Goal: Task Accomplishment & Management: Complete application form

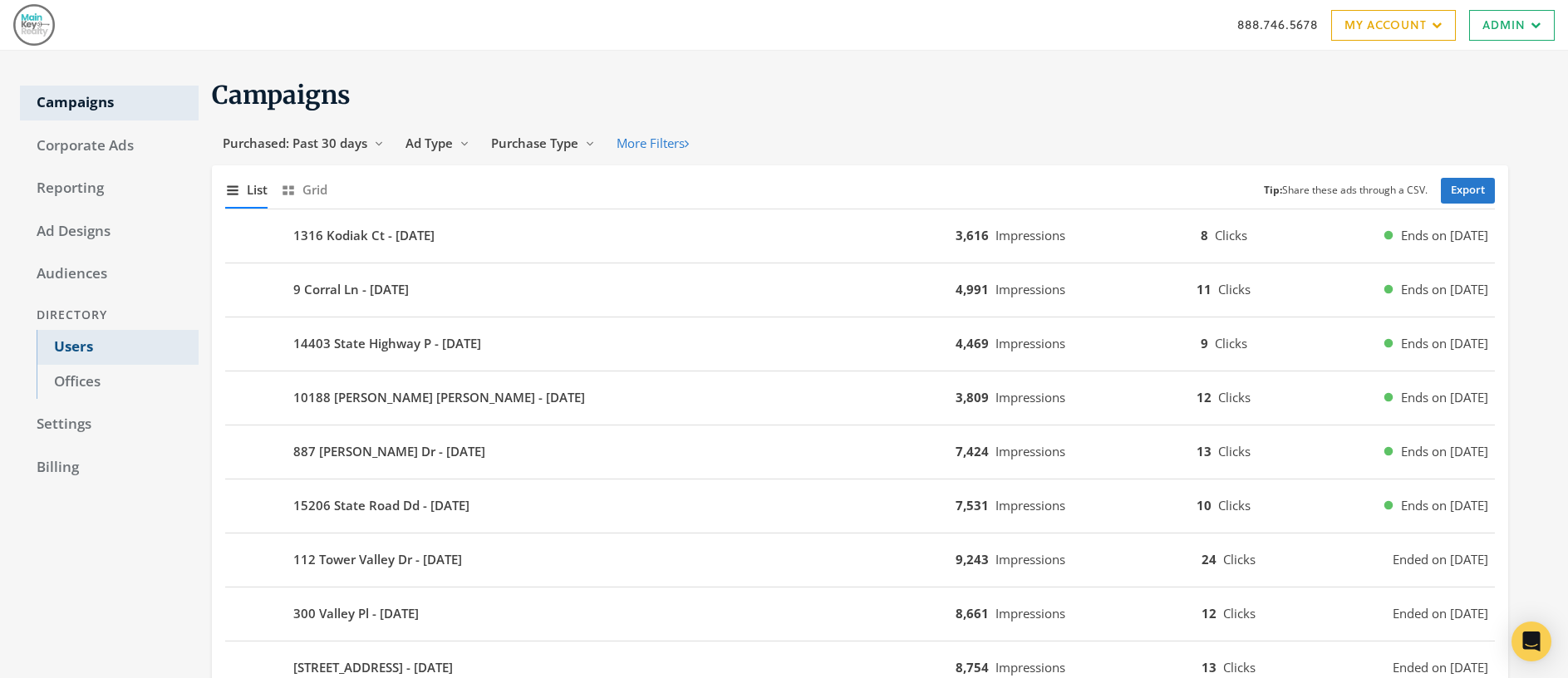
click at [83, 345] on link "Users" at bounding box center [117, 348] width 162 height 35
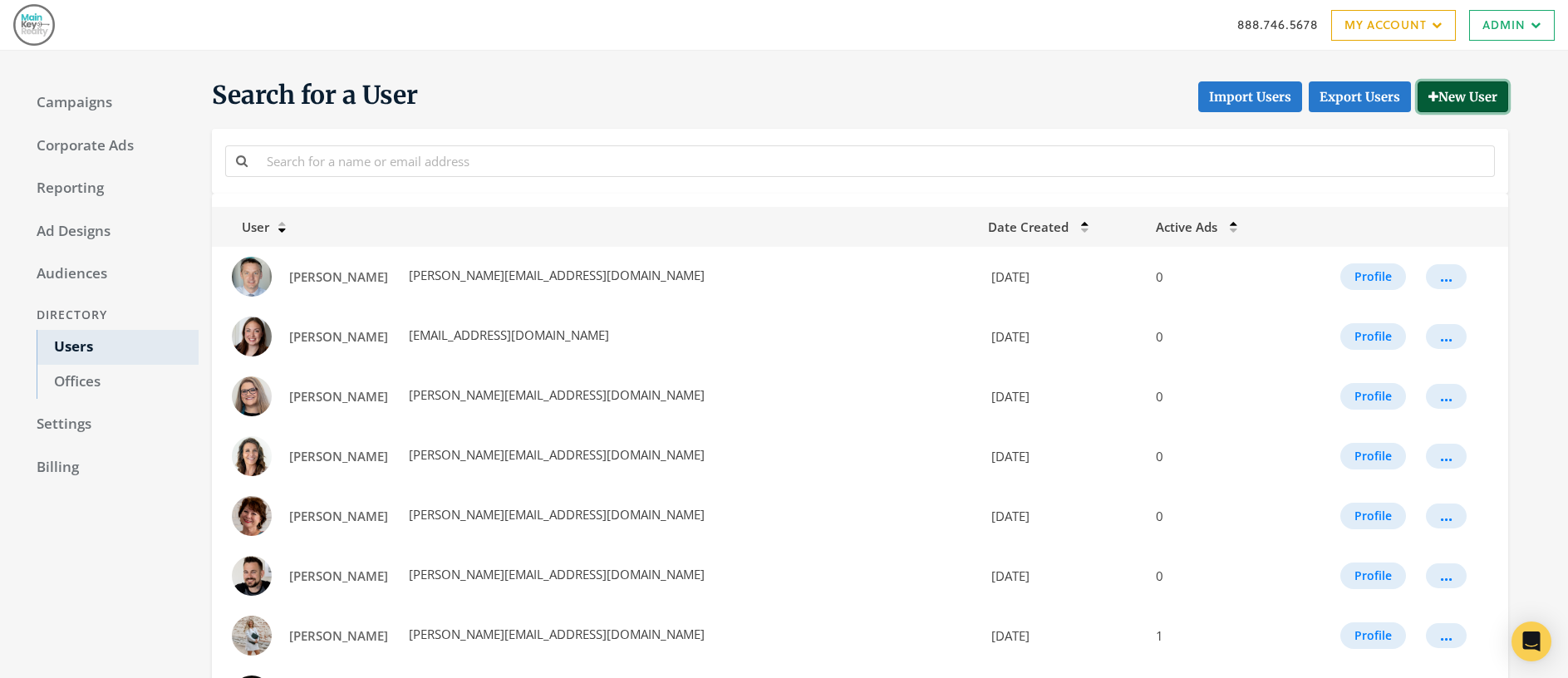
click at [1476, 101] on button "New User" at bounding box center [1463, 96] width 90 height 30
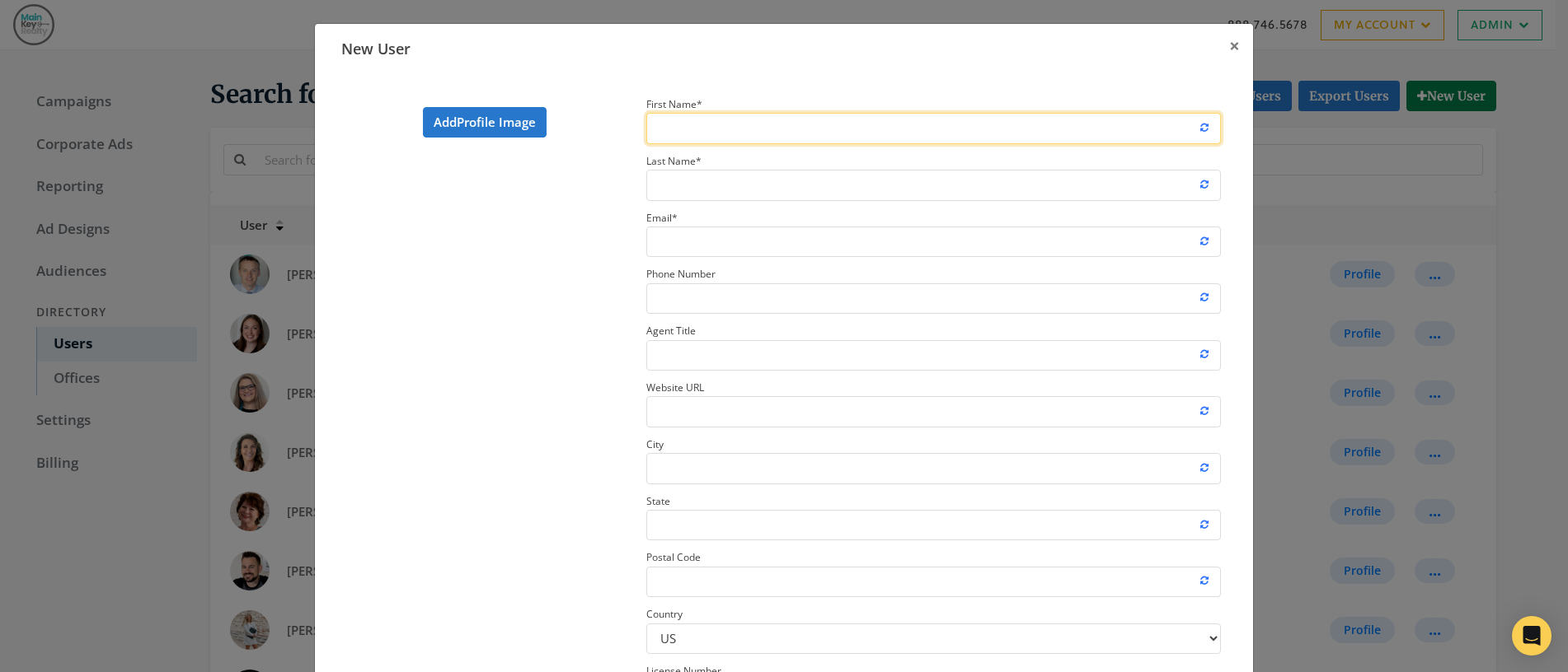
click at [814, 126] on input "First Name *" at bounding box center [933, 127] width 574 height 30
type input "[PERSON_NAME]"
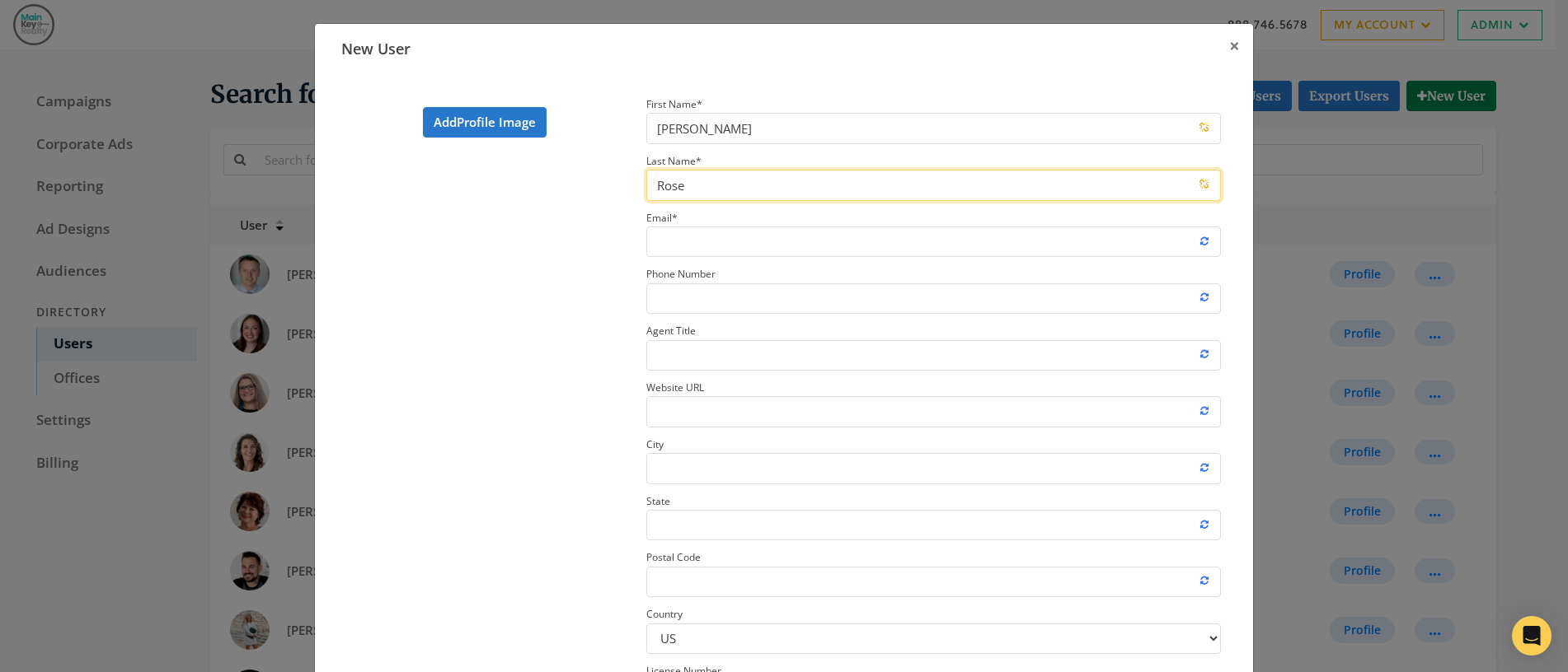
type input "Rose"
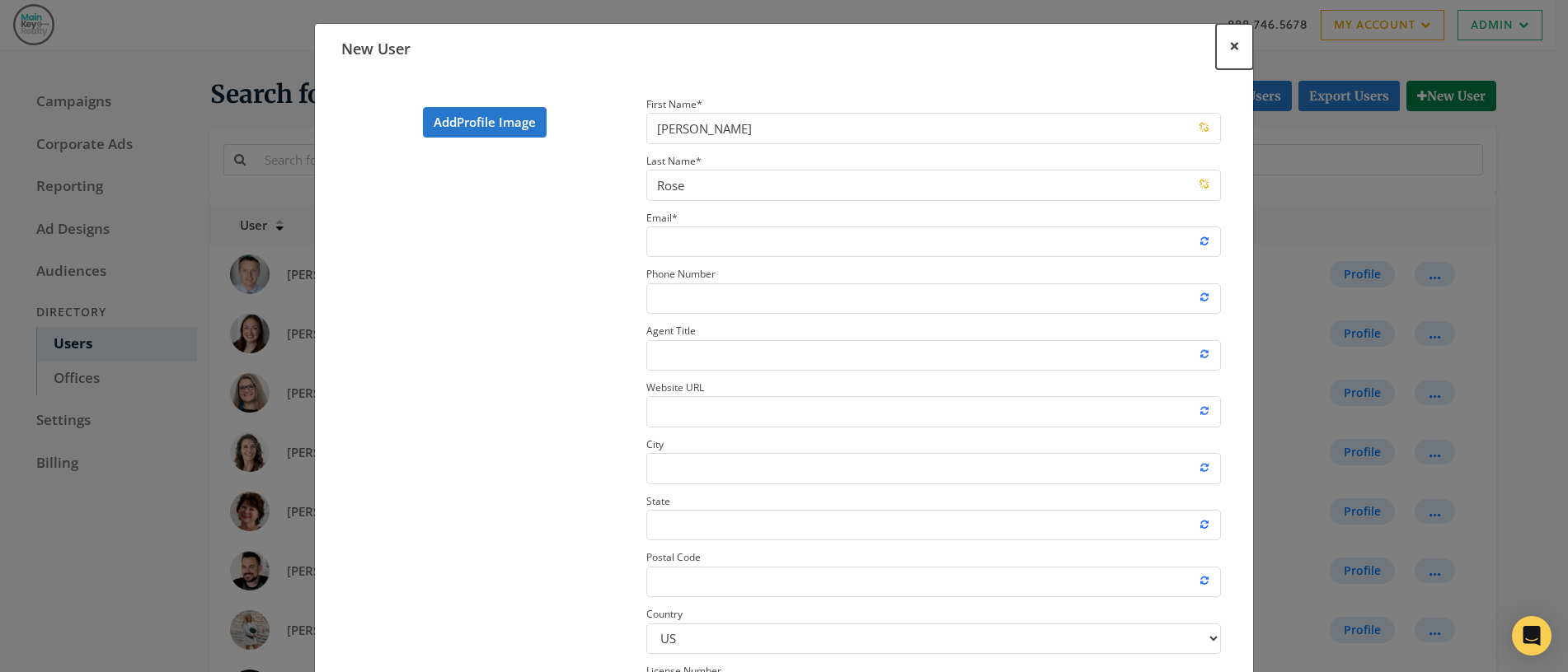
click at [1229, 47] on span "×" at bounding box center [1234, 46] width 11 height 25
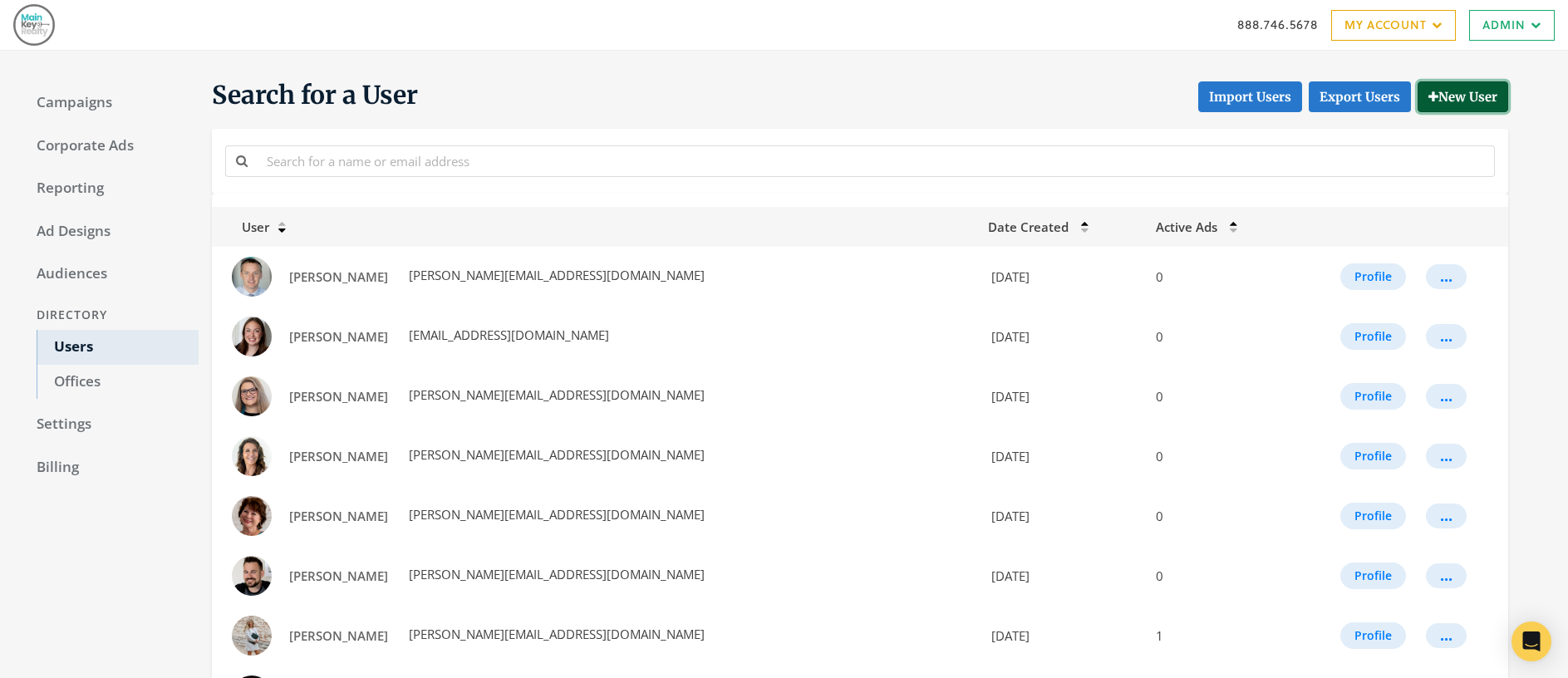
click at [1450, 92] on button "New User" at bounding box center [1463, 96] width 90 height 30
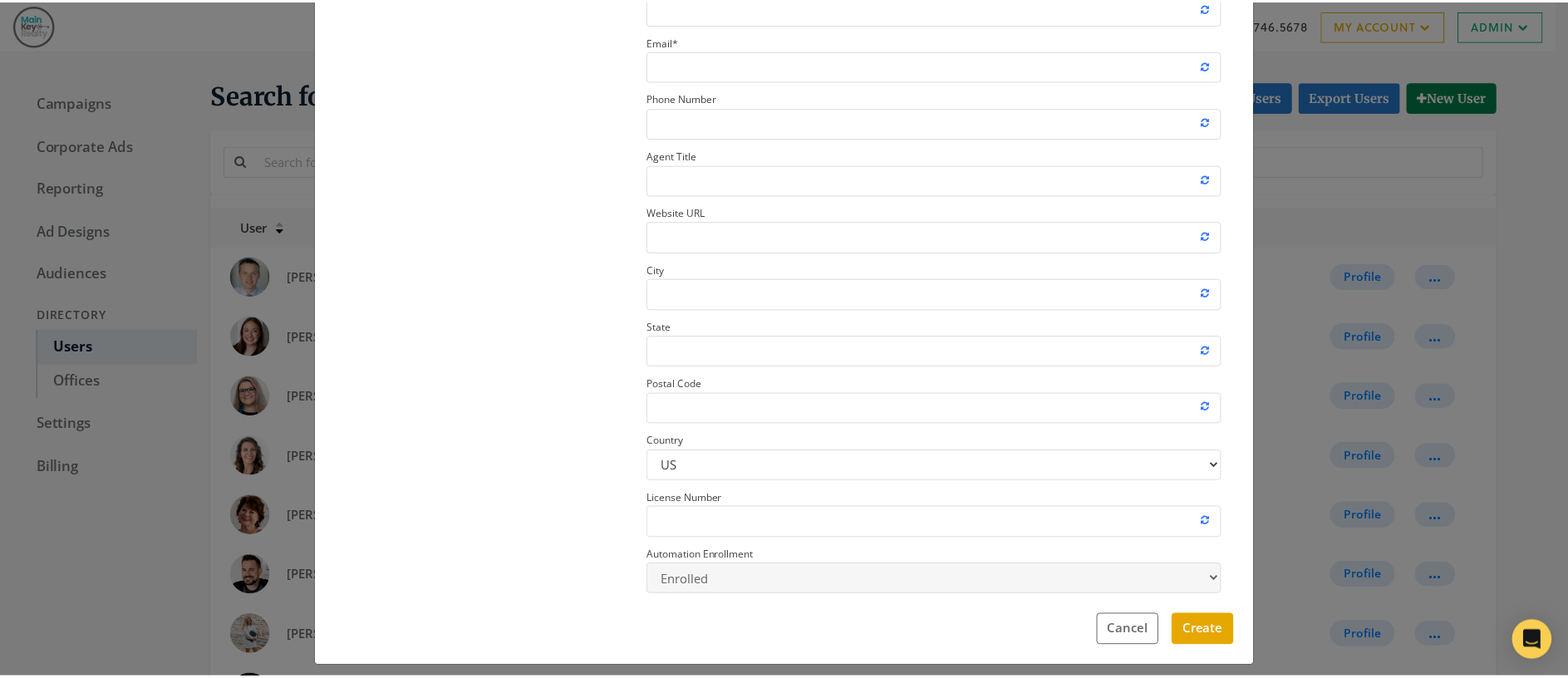
scroll to position [191, 0]
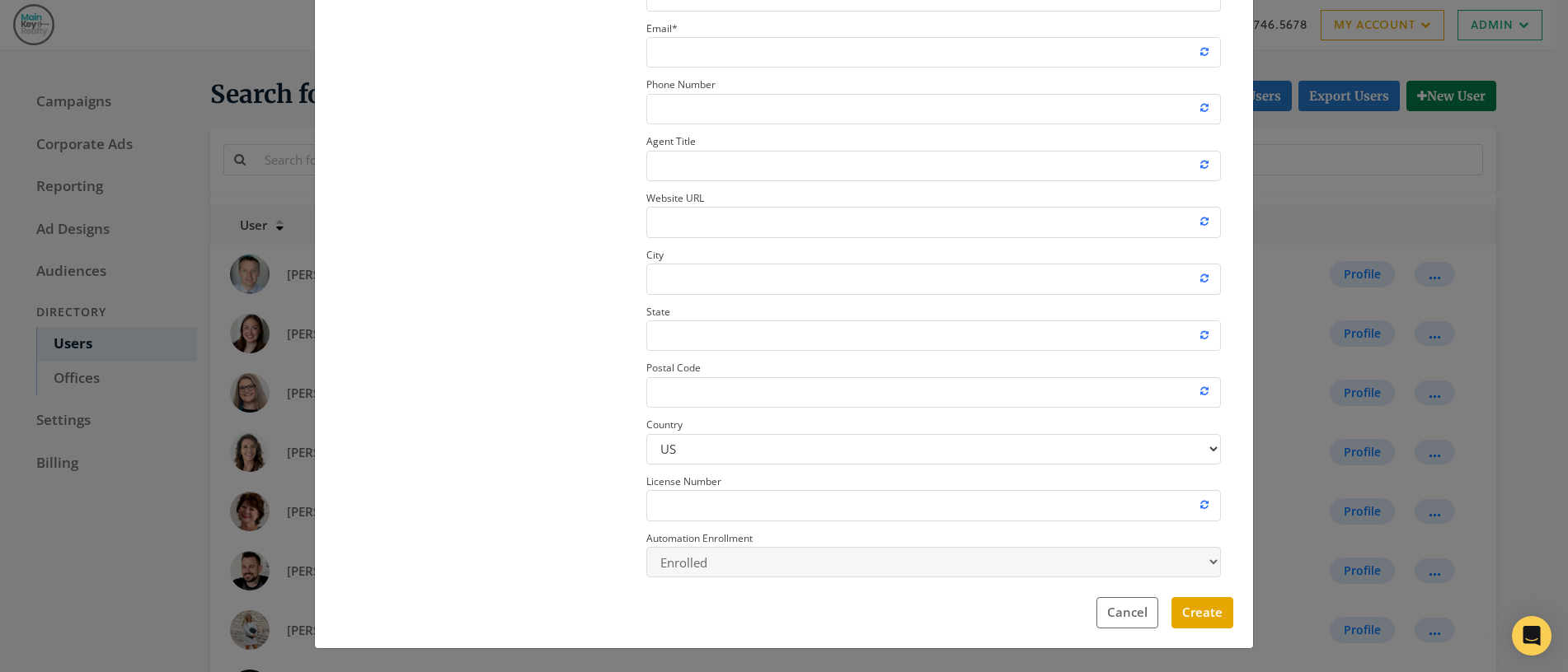
click at [152, 78] on div "New User × Add Profile Image First Name * Last Name * Email * Phone Number Agen…" at bounding box center [784, 336] width 1568 height 672
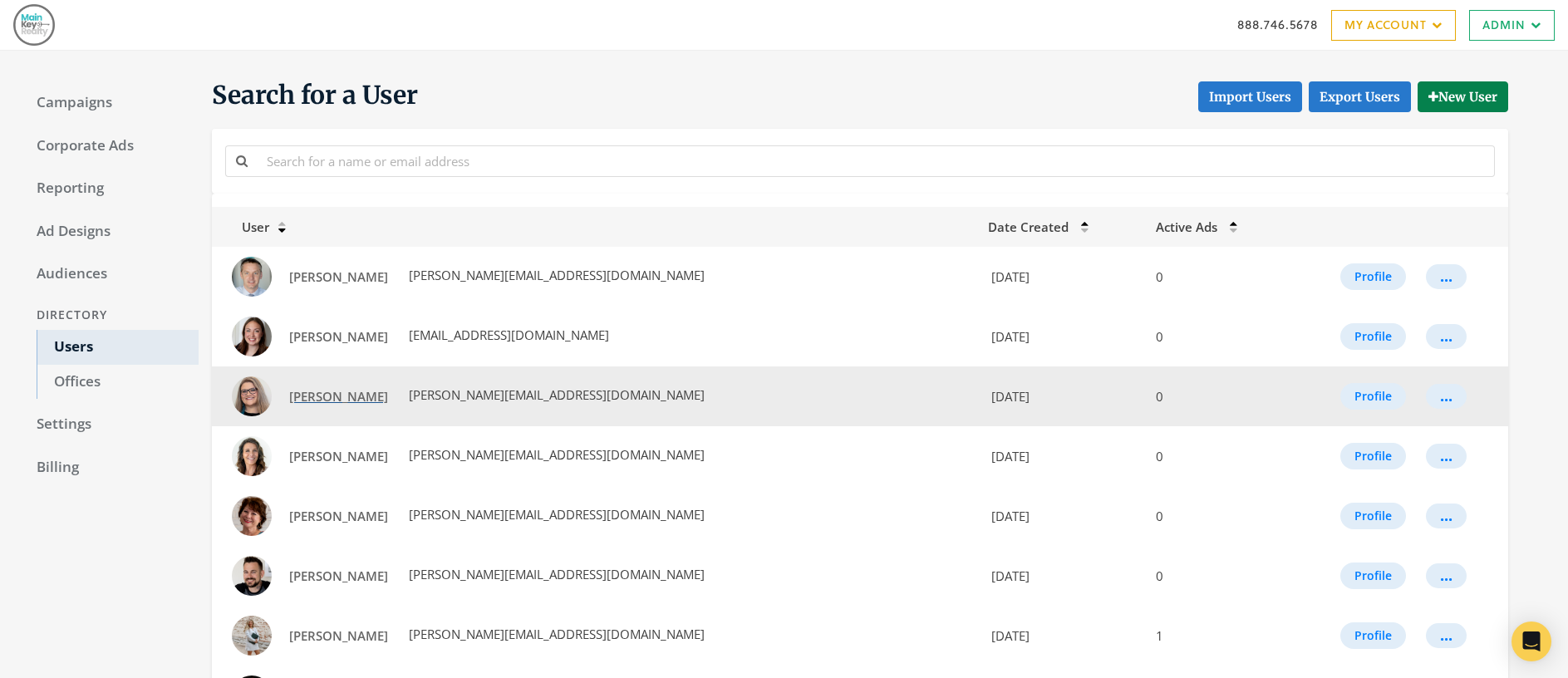
click at [324, 399] on span "[PERSON_NAME]" at bounding box center [338, 396] width 99 height 17
